Goal: Find specific page/section: Find specific page/section

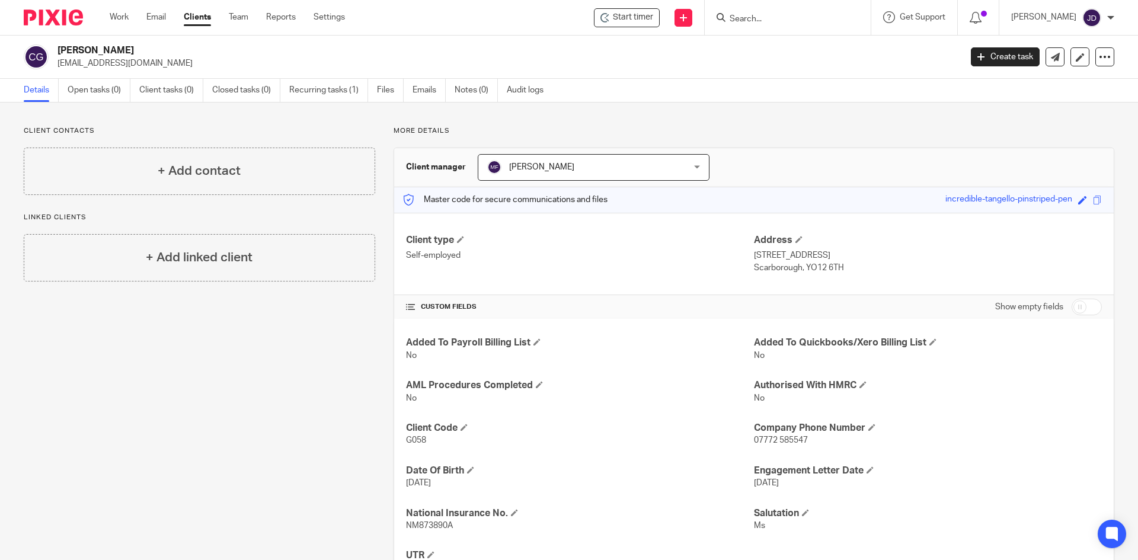
click at [781, 11] on form at bounding box center [792, 17] width 126 height 15
click at [778, 23] on input "Search" at bounding box center [782, 19] width 107 height 11
type input "[PERSON_NAME]"
click at [787, 47] on link at bounding box center [827, 46] width 203 height 18
